Goal: Information Seeking & Learning: Compare options

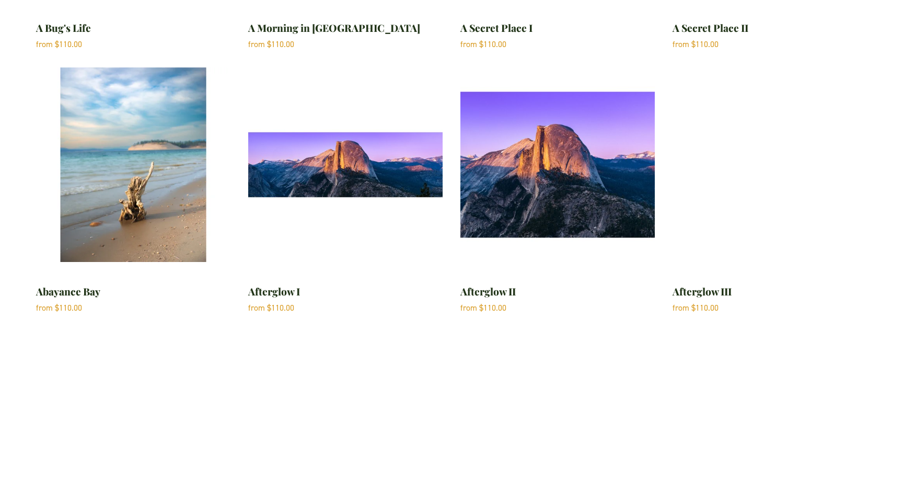
scroll to position [354, 0]
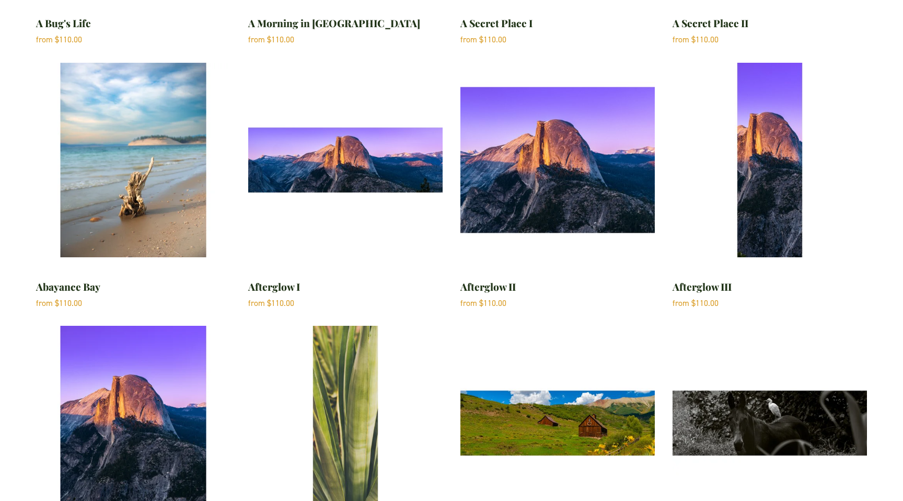
click at [141, 210] on img "Abayance Bay" at bounding box center [133, 160] width 194 height 194
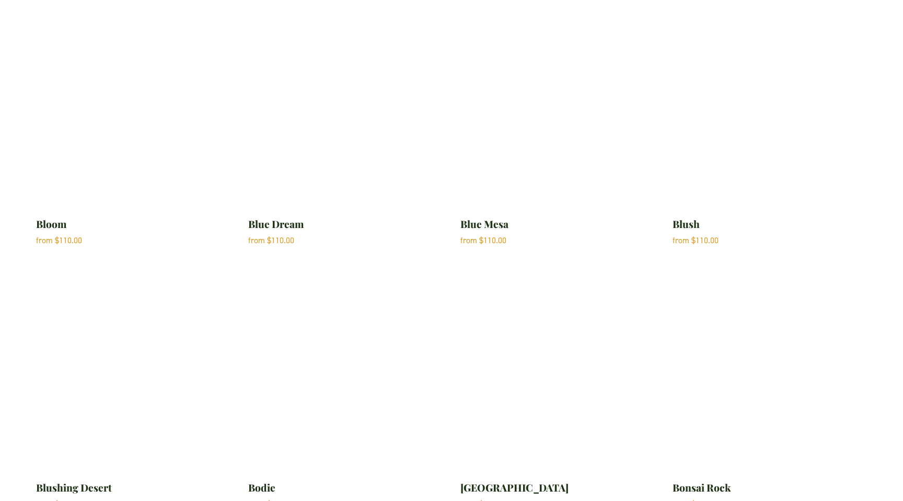
scroll to position [2529, 0]
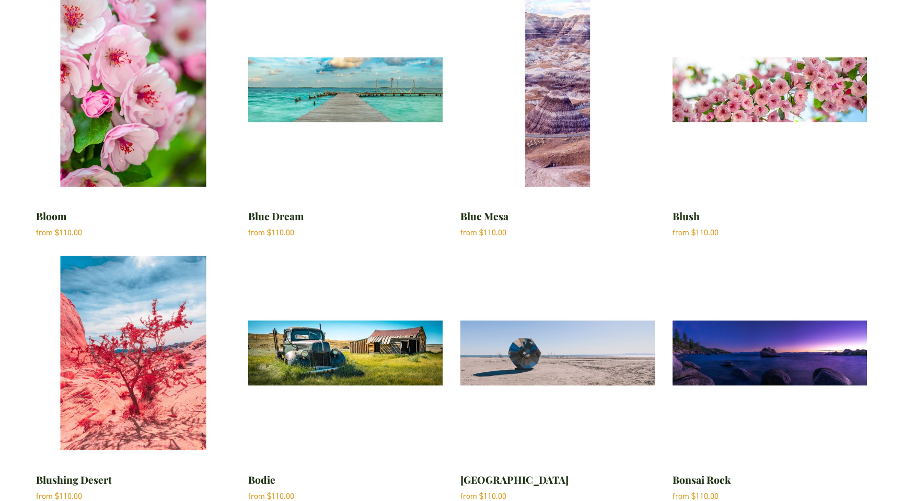
click at [564, 354] on img "Bombay Beach" at bounding box center [558, 353] width 194 height 194
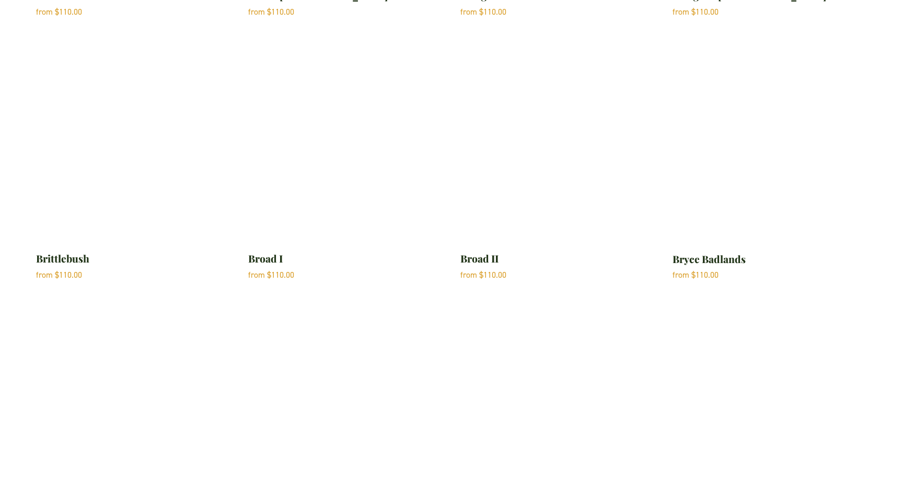
scroll to position [3261, 0]
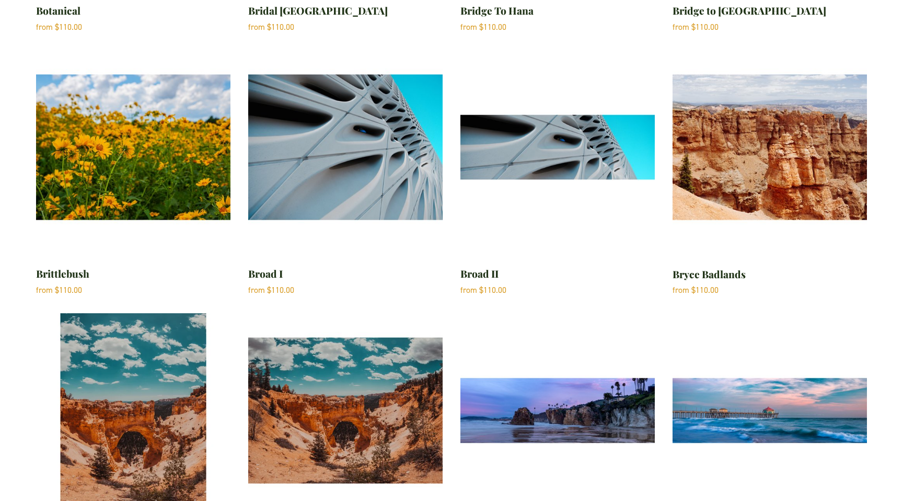
click at [349, 173] on img "Broad I" at bounding box center [345, 147] width 194 height 194
click at [368, 391] on img "Bryce Bridge II" at bounding box center [345, 410] width 194 height 194
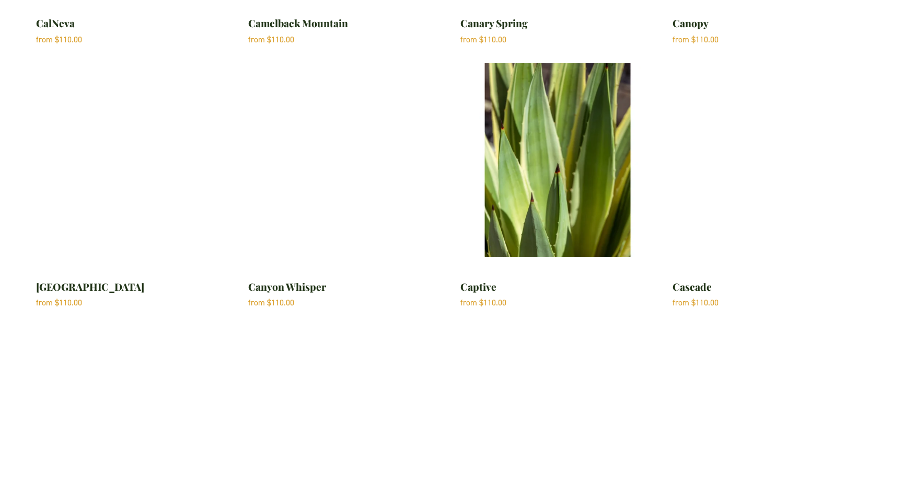
scroll to position [4150, 0]
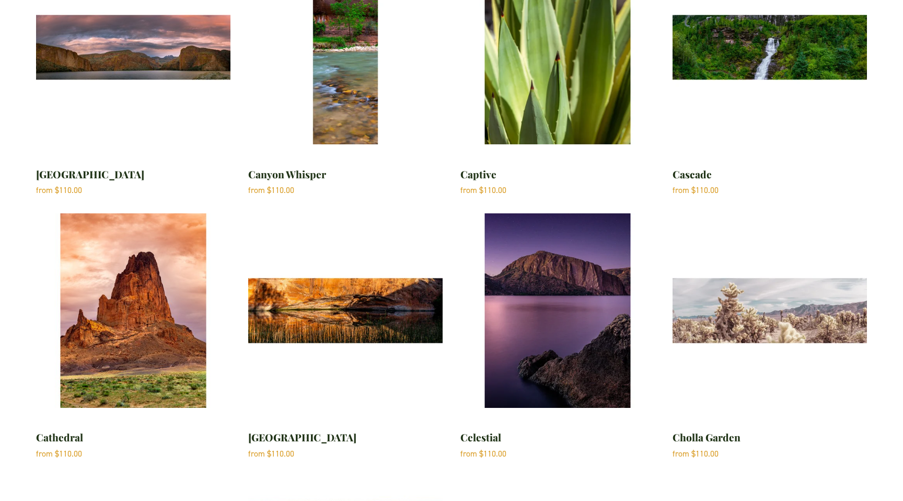
click at [177, 55] on img "Canyon Lake" at bounding box center [133, 47] width 194 height 194
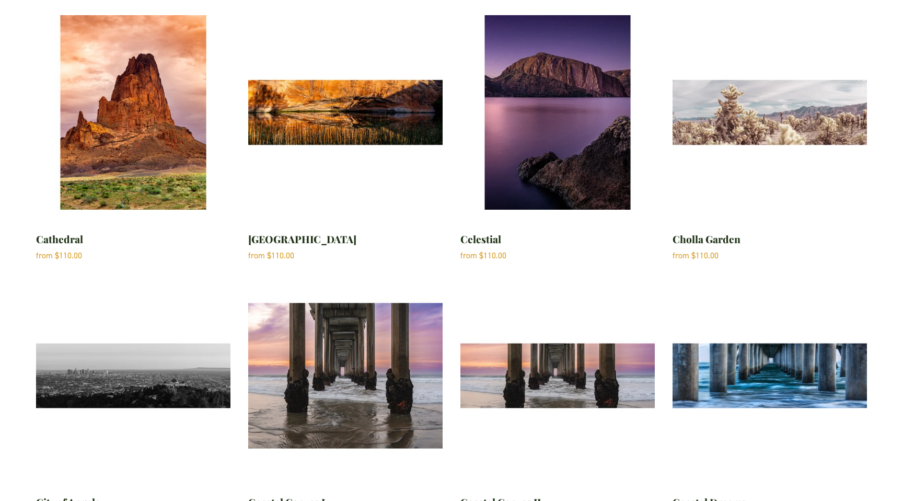
scroll to position [4364, 0]
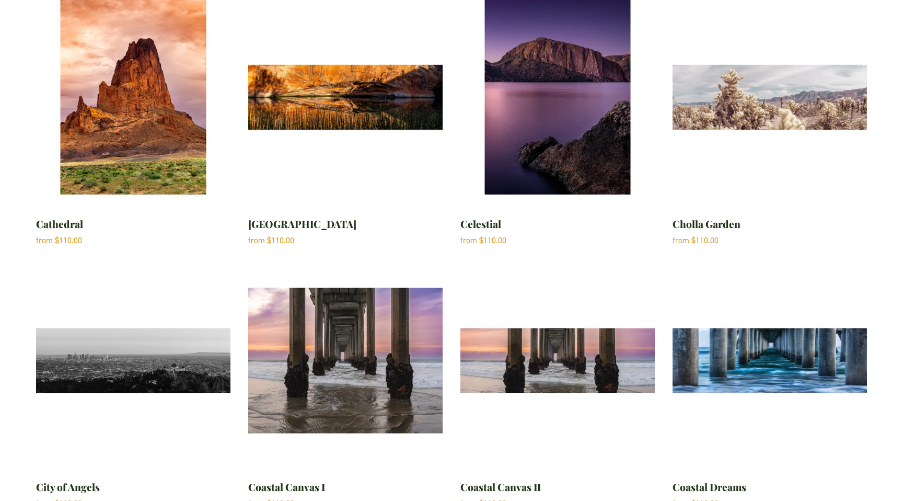
click at [757, 347] on img "Coastal Dreams" at bounding box center [770, 360] width 194 height 194
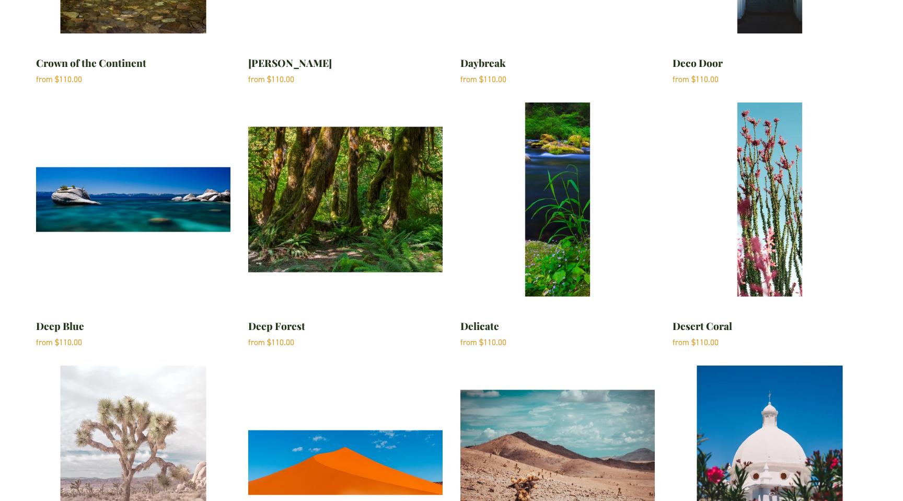
scroll to position [6104, 0]
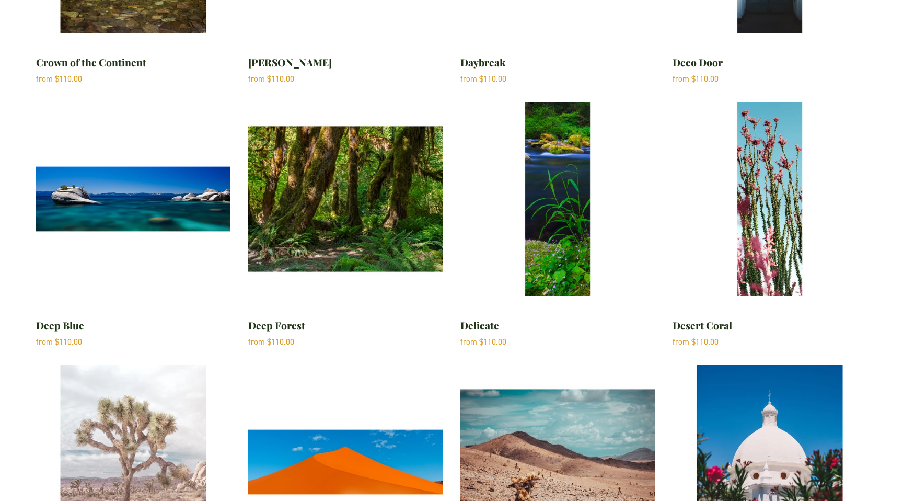
click at [160, 213] on img "Deep Blue" at bounding box center [133, 199] width 194 height 194
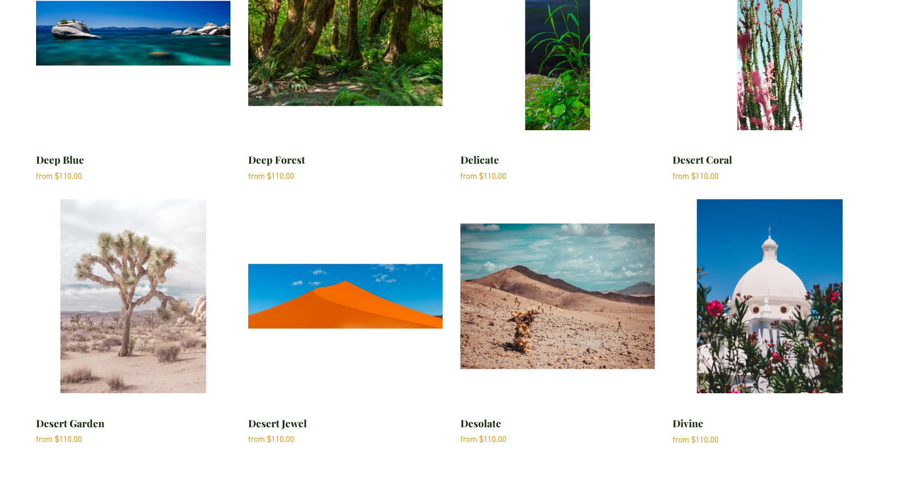
scroll to position [6271, 0]
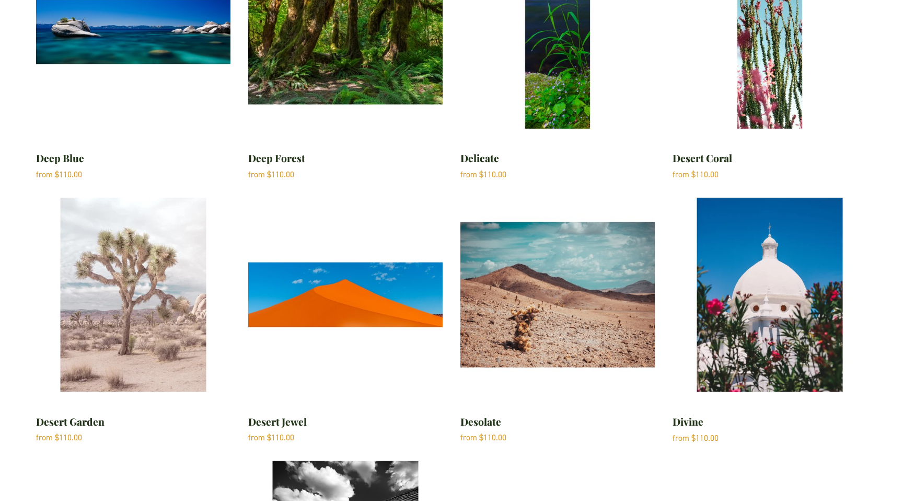
click at [392, 319] on img "Desert Jewel" at bounding box center [345, 295] width 194 height 194
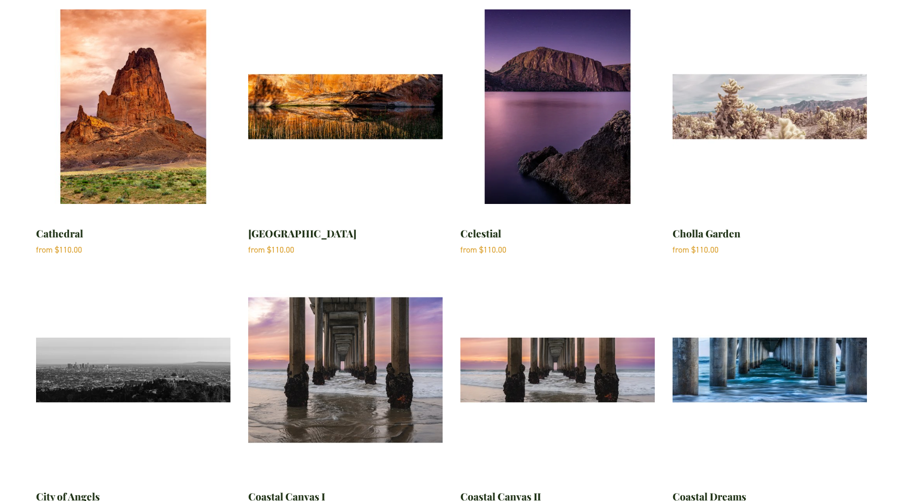
scroll to position [4545, 0]
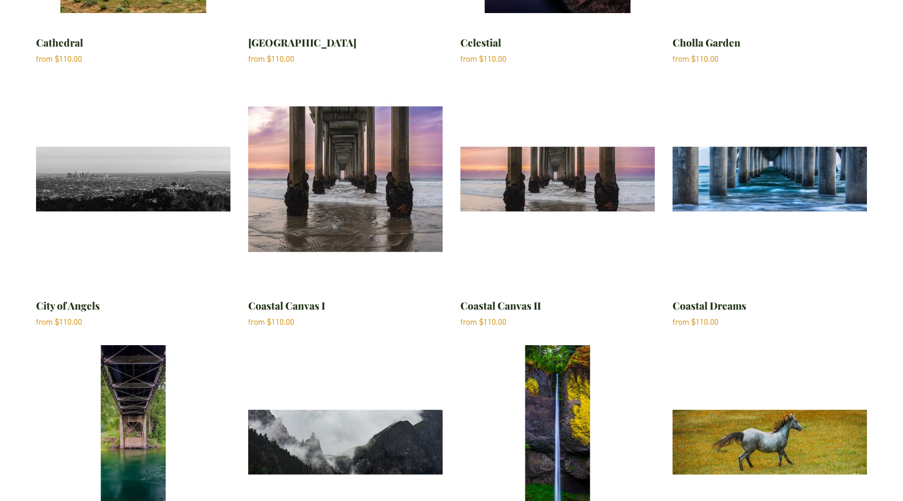
click at [754, 163] on img "Coastal Dreams" at bounding box center [770, 179] width 194 height 194
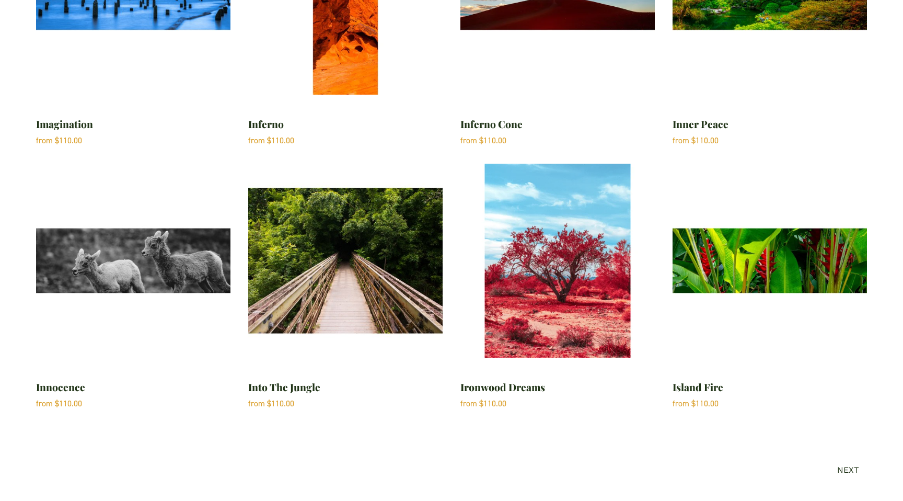
scroll to position [12897, 0]
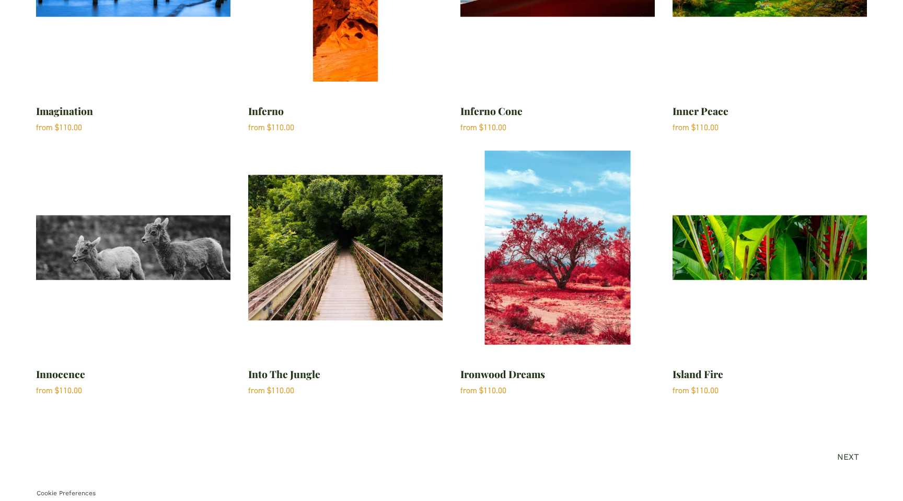
click at [851, 458] on div "Next" at bounding box center [848, 457] width 22 height 15
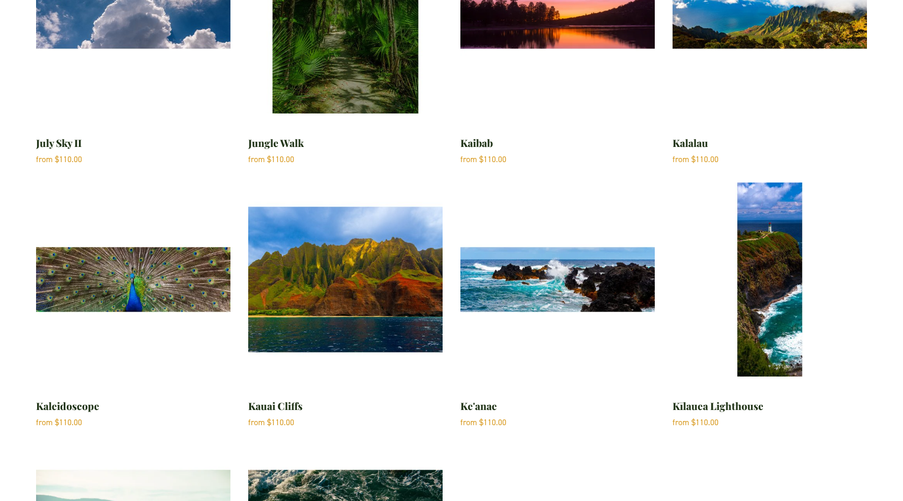
scroll to position [763, 0]
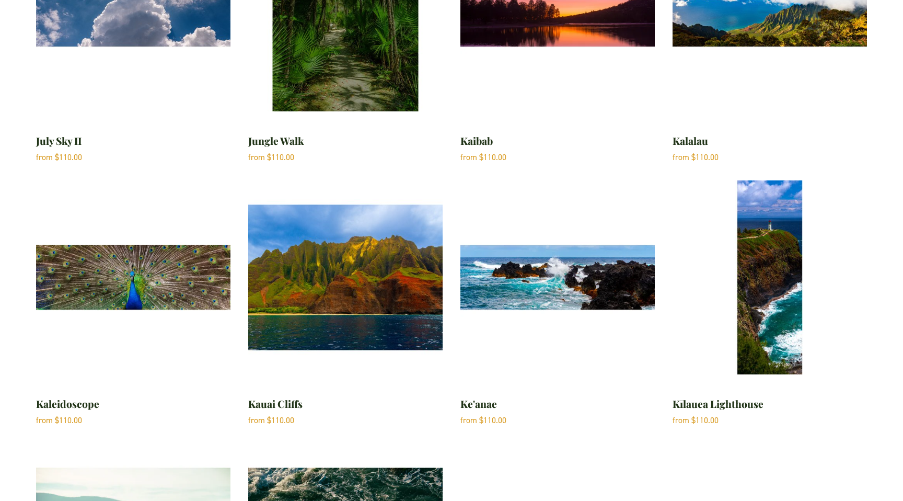
drag, startPoint x: 670, startPoint y: 405, endPoint x: 777, endPoint y: 407, distance: 107.2
copy div "Kīlauea Lighthouse"
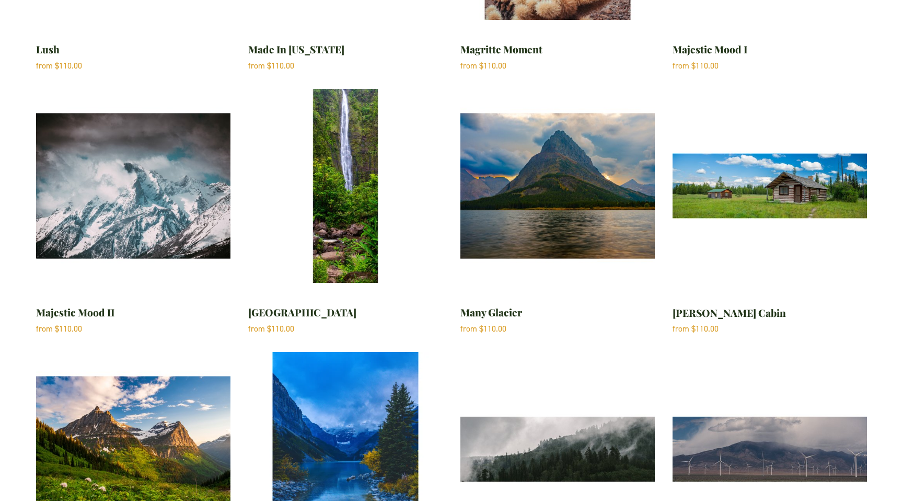
scroll to position [3201, 0]
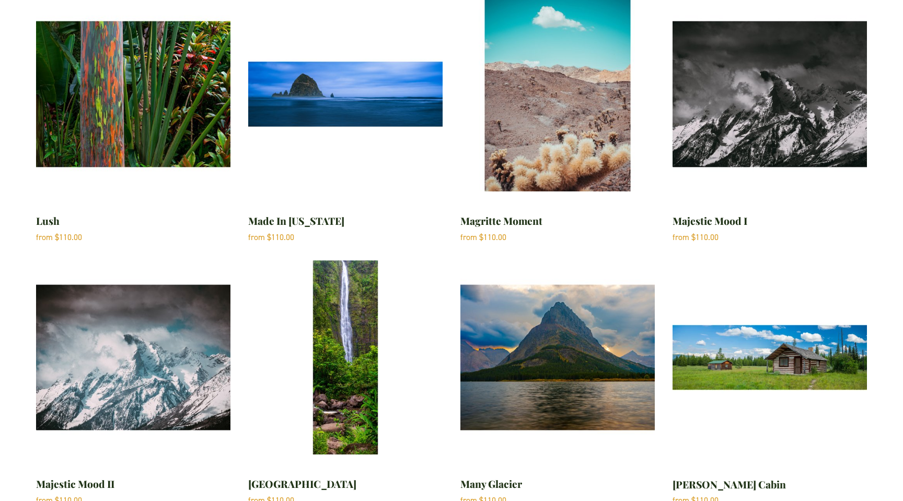
scroll to position [3040, 0]
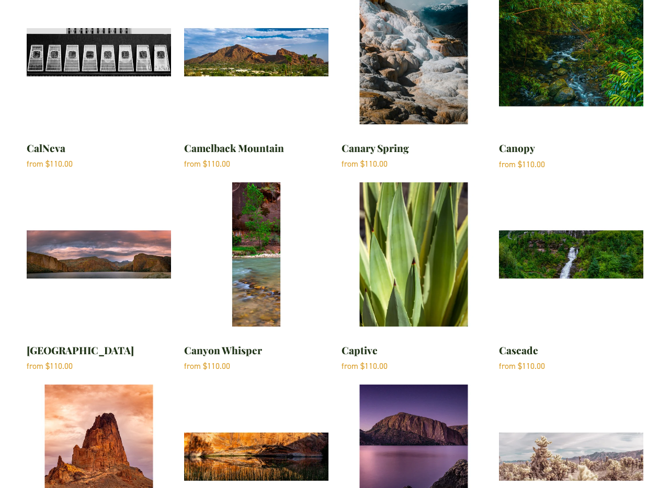
scroll to position [3014, 0]
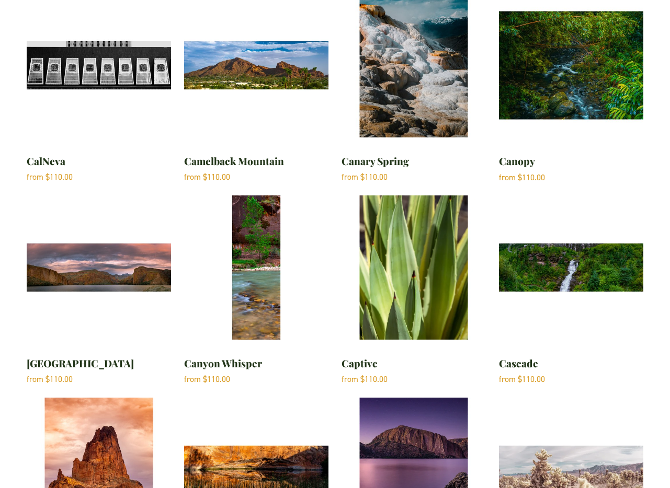
click at [96, 253] on img "Canyon Lake" at bounding box center [99, 268] width 144 height 144
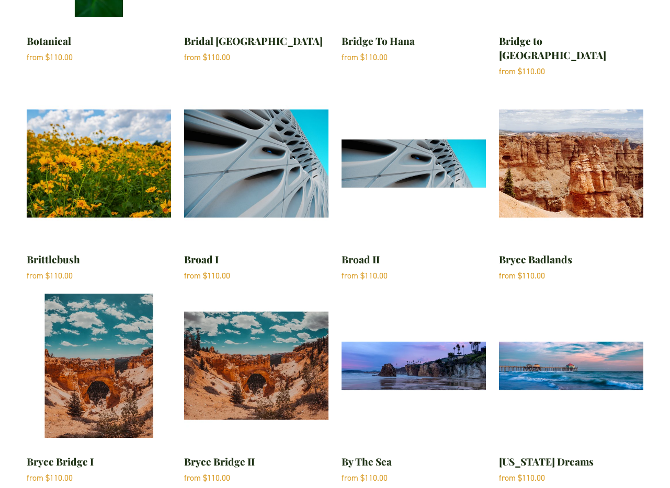
scroll to position [2520, 0]
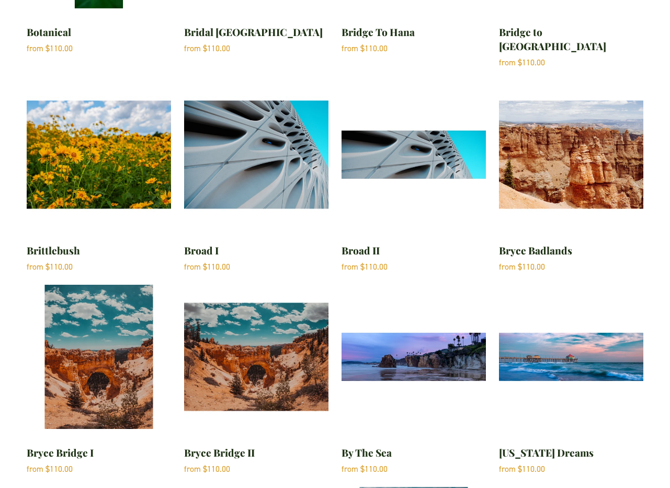
click at [238, 329] on img "Bryce Bridge II" at bounding box center [256, 357] width 144 height 144
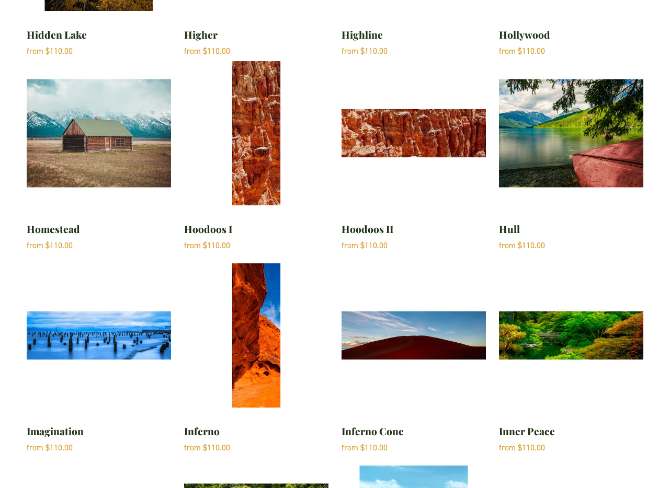
scroll to position [9839, 0]
